Goal: Ask a question

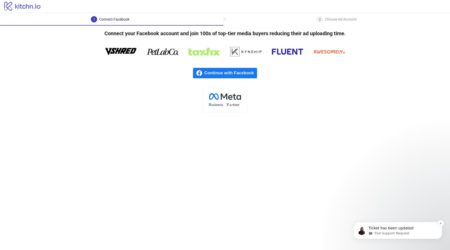
click at [388, 228] on p "Ticket has been updated" at bounding box center [402, 227] width 67 height 5
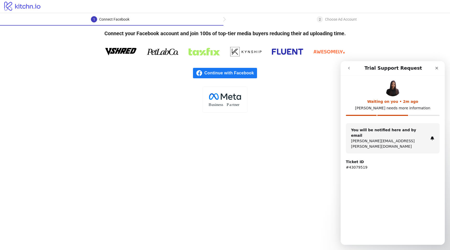
click at [310, 205] on main "1 Connect Facebook 2 Choose Ad Account Connect your Facebook account and join 1…" at bounding box center [225, 131] width 450 height 237
click at [348, 69] on icon "go back" at bounding box center [349, 68] width 4 height 4
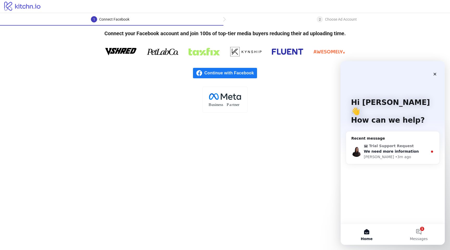
click at [393, 149] on span "We need more information" at bounding box center [391, 151] width 55 height 4
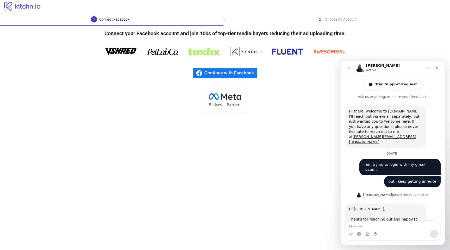
scroll to position [51, 0]
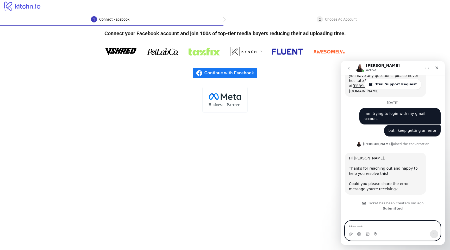
click at [350, 234] on icon "Upload attachment" at bounding box center [351, 233] width 4 height 3
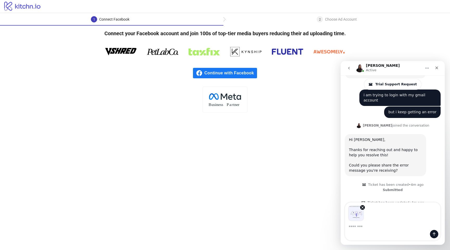
scroll to position [69, 0]
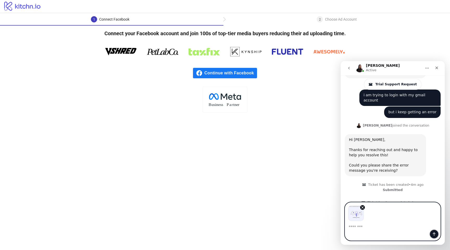
click at [436, 235] on icon "Send a message…" at bounding box center [434, 234] width 4 height 4
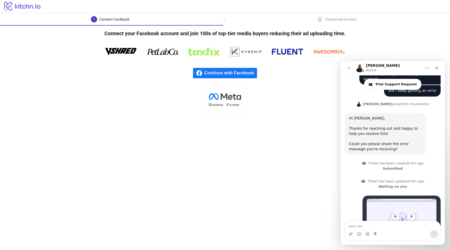
scroll to position [100, 0]
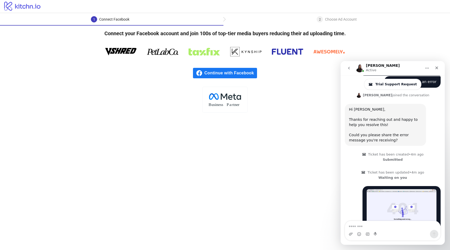
click at [34, 8] on icon at bounding box center [22, 6] width 36 height 9
click at [224, 20] on div "2 Choose Ad Account" at bounding box center [337, 20] width 227 height 9
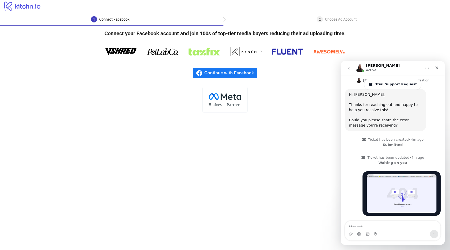
scroll to position [118, 0]
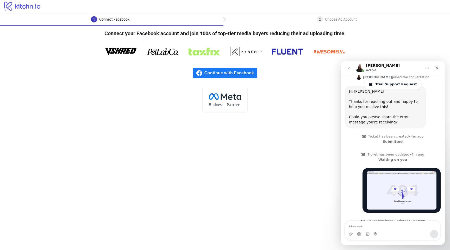
click at [123, 19] on div "Connect Facebook" at bounding box center [114, 19] width 30 height 6
click at [105, 21] on div "Connect Facebook" at bounding box center [114, 19] width 30 height 6
click at [297, 154] on main "1 Connect Facebook 2 Choose Ad Account Connect your Facebook account and join 1…" at bounding box center [225, 131] width 450 height 237
